Goal: Information Seeking & Learning: Learn about a topic

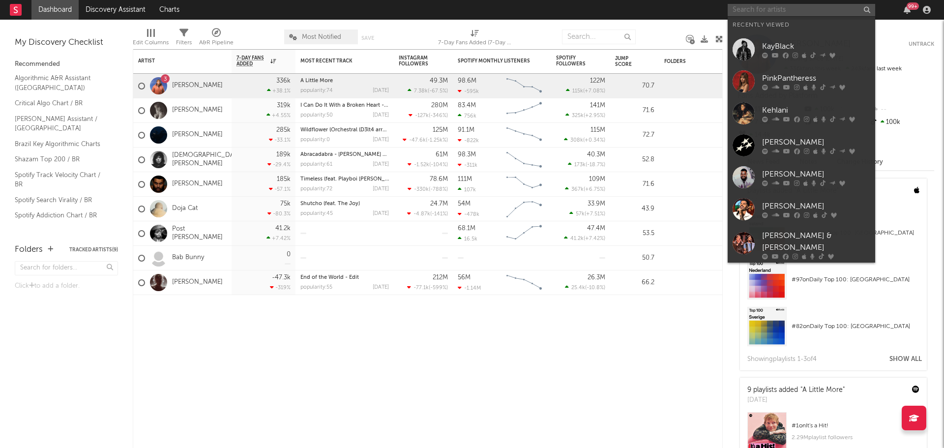
click at [760, 12] on input "text" at bounding box center [800, 10] width 147 height 12
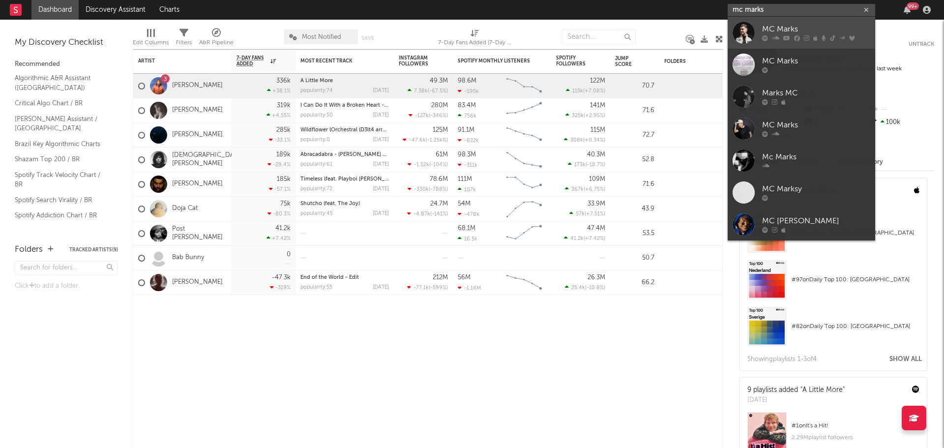
type input "mc marks"
click at [776, 30] on div "MC Marks" at bounding box center [816, 30] width 108 height 12
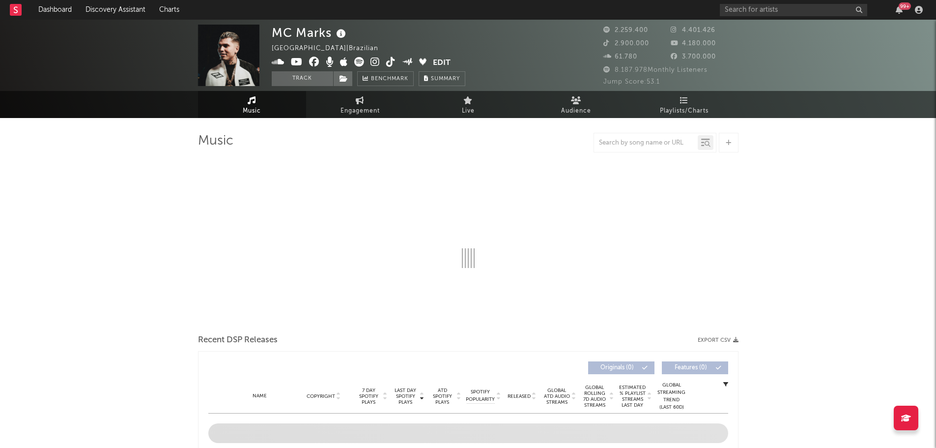
select select "6m"
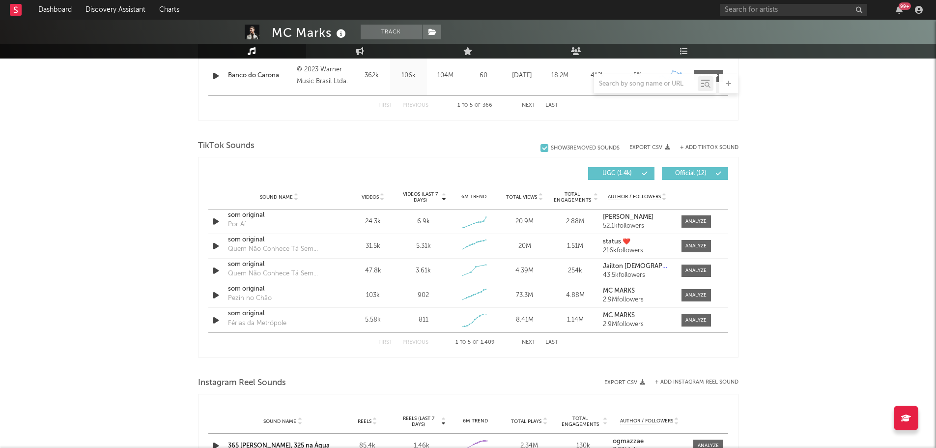
scroll to position [592, 0]
click at [657, 85] on input "text" at bounding box center [646, 84] width 104 height 8
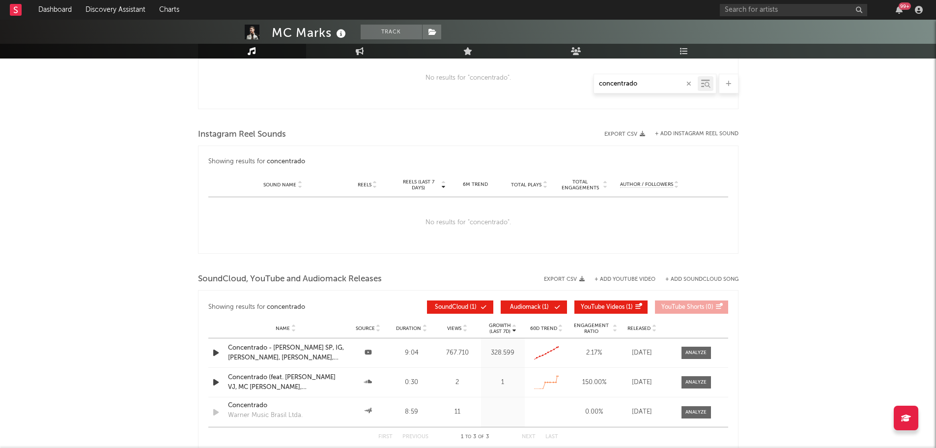
type input "concentrado"
